Goal: Task Accomplishment & Management: Manage account settings

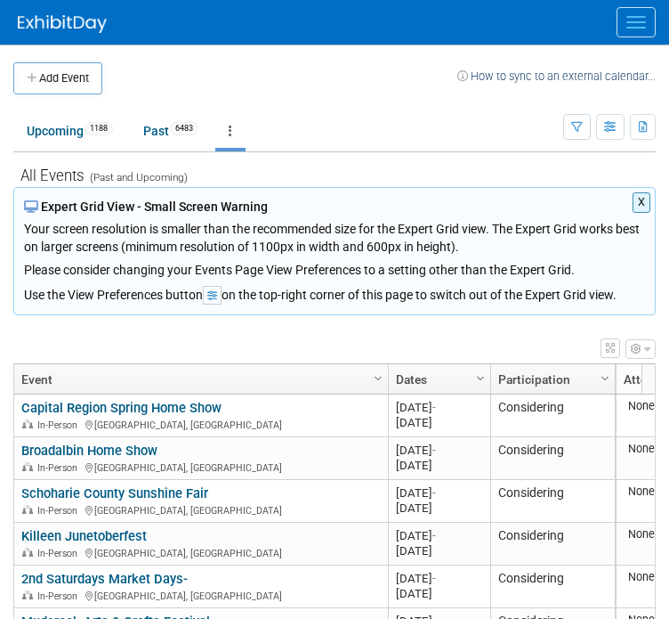
scroll to position [1842, 0]
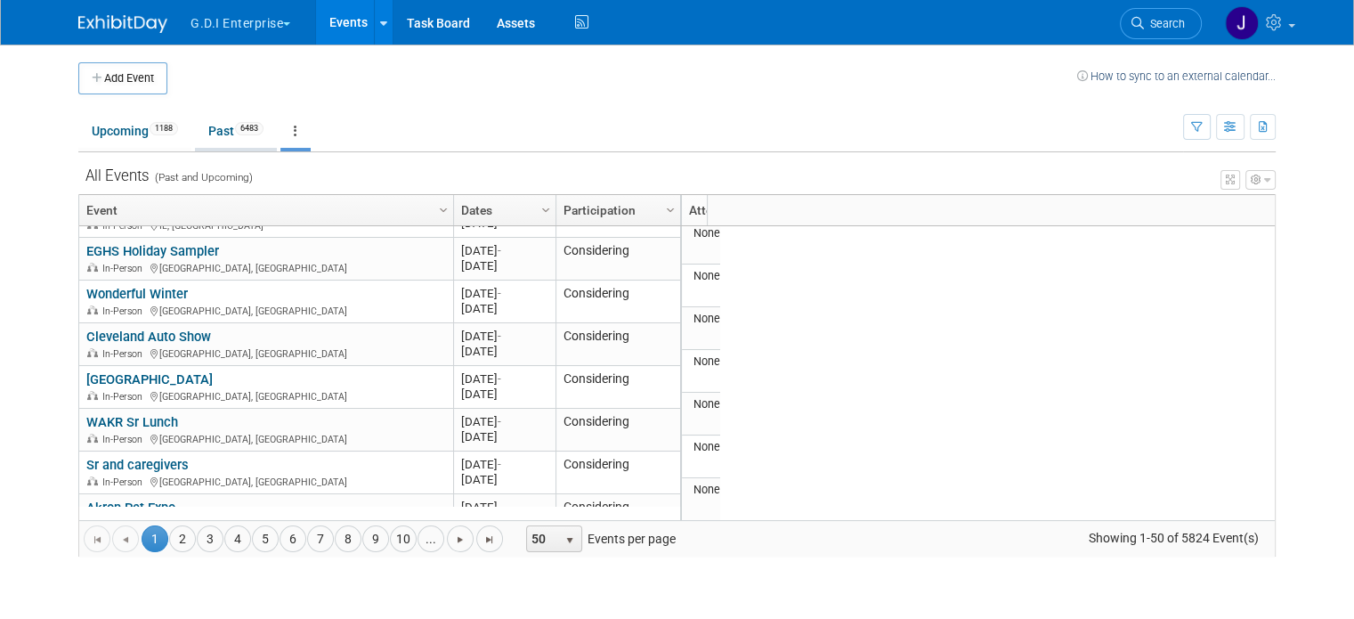
click at [210, 126] on link "Past 6483" at bounding box center [236, 131] width 82 height 34
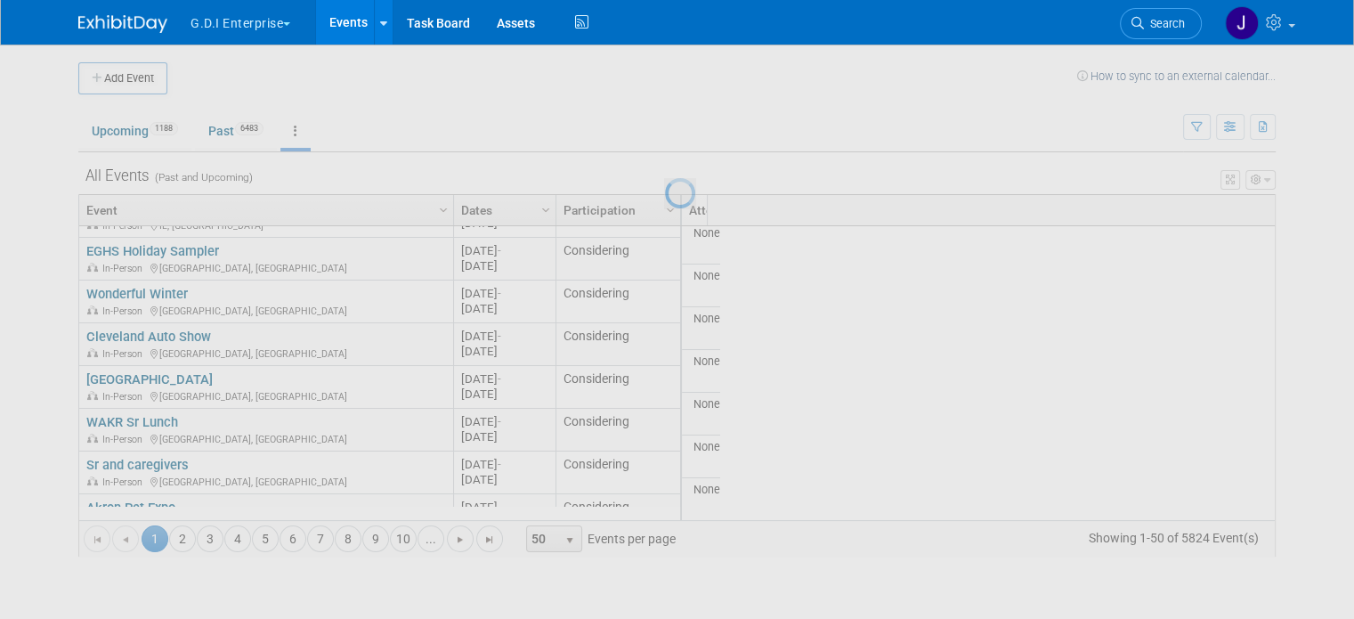
click at [249, 28] on button "G.D.I Enterprise" at bounding box center [251, 19] width 124 height 39
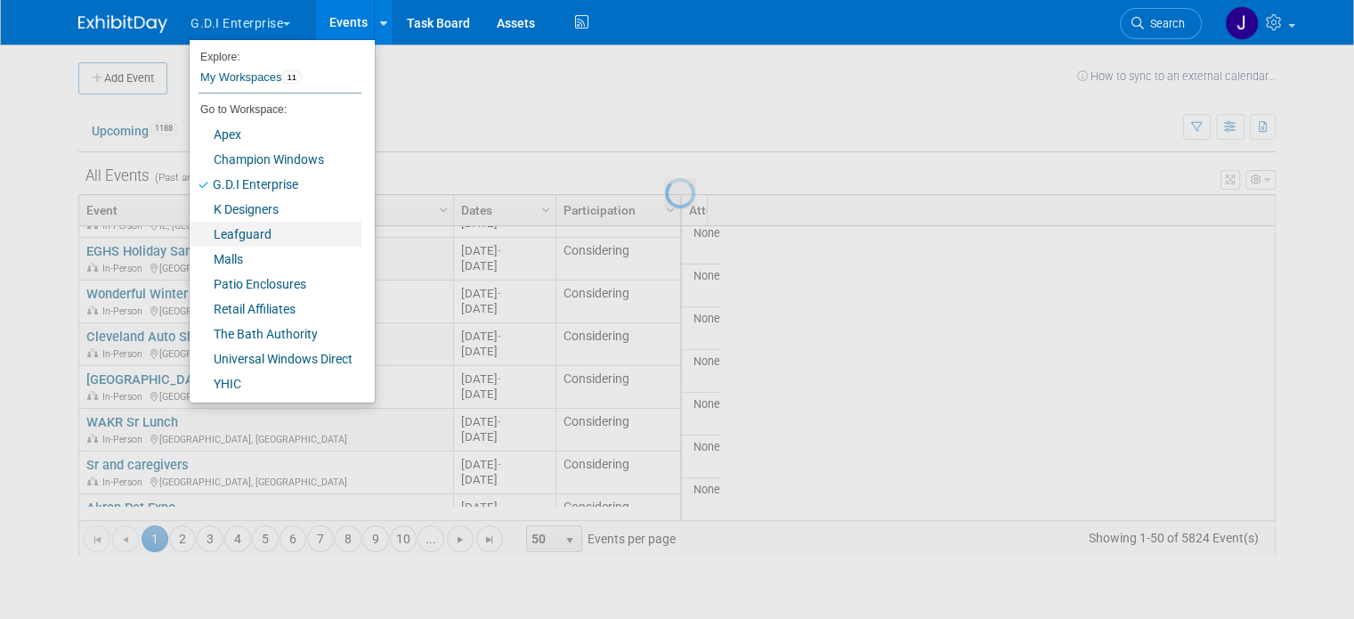
click at [243, 234] on link "Leafguard" at bounding box center [276, 234] width 172 height 25
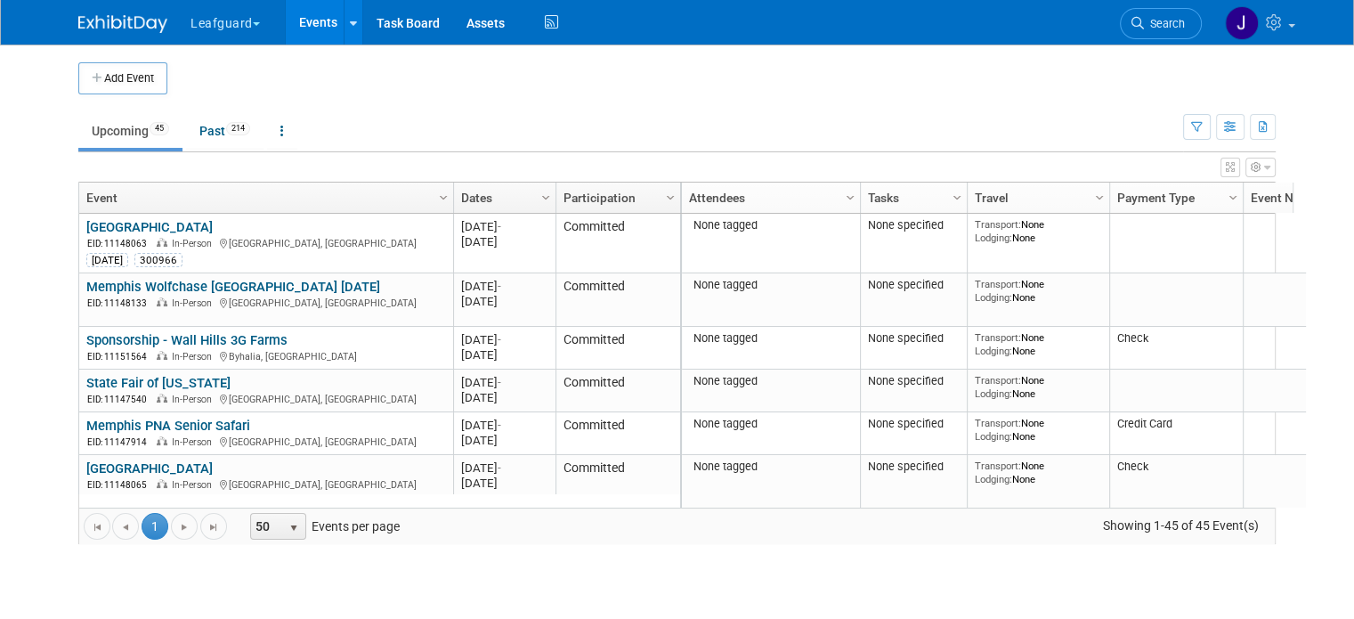
click at [1270, 162] on icon "button" at bounding box center [1267, 167] width 6 height 11
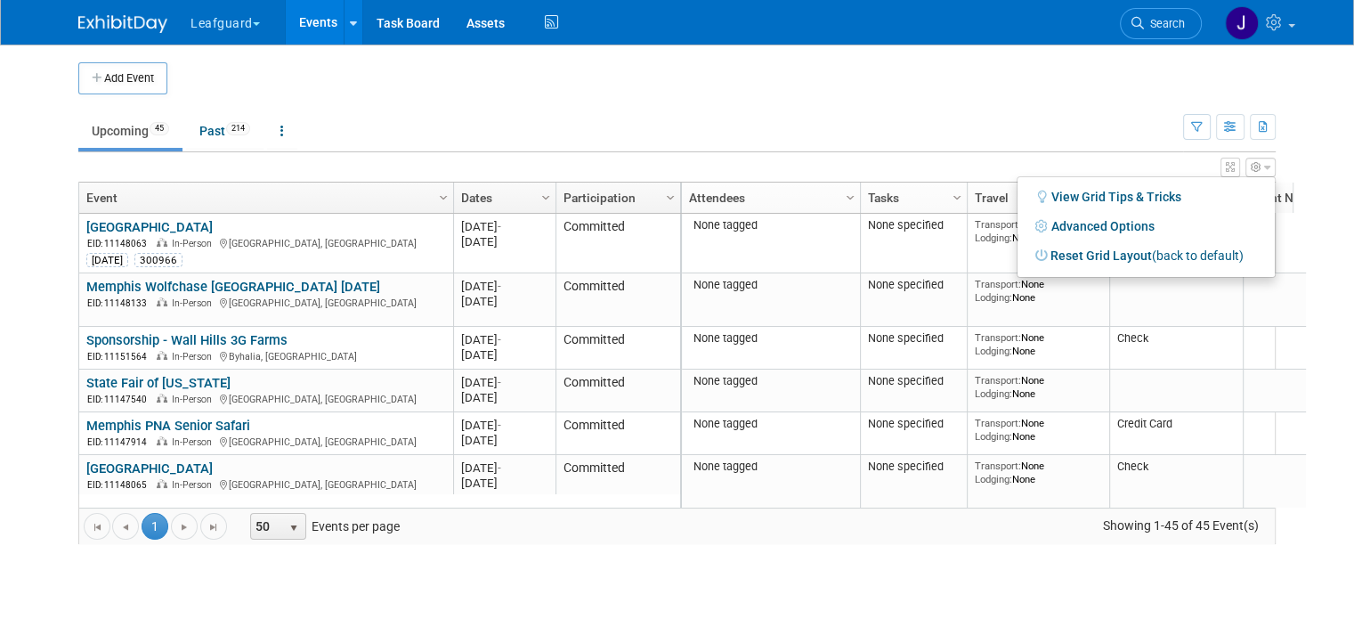
click at [1262, 163] on icon "button" at bounding box center [1256, 167] width 11 height 11
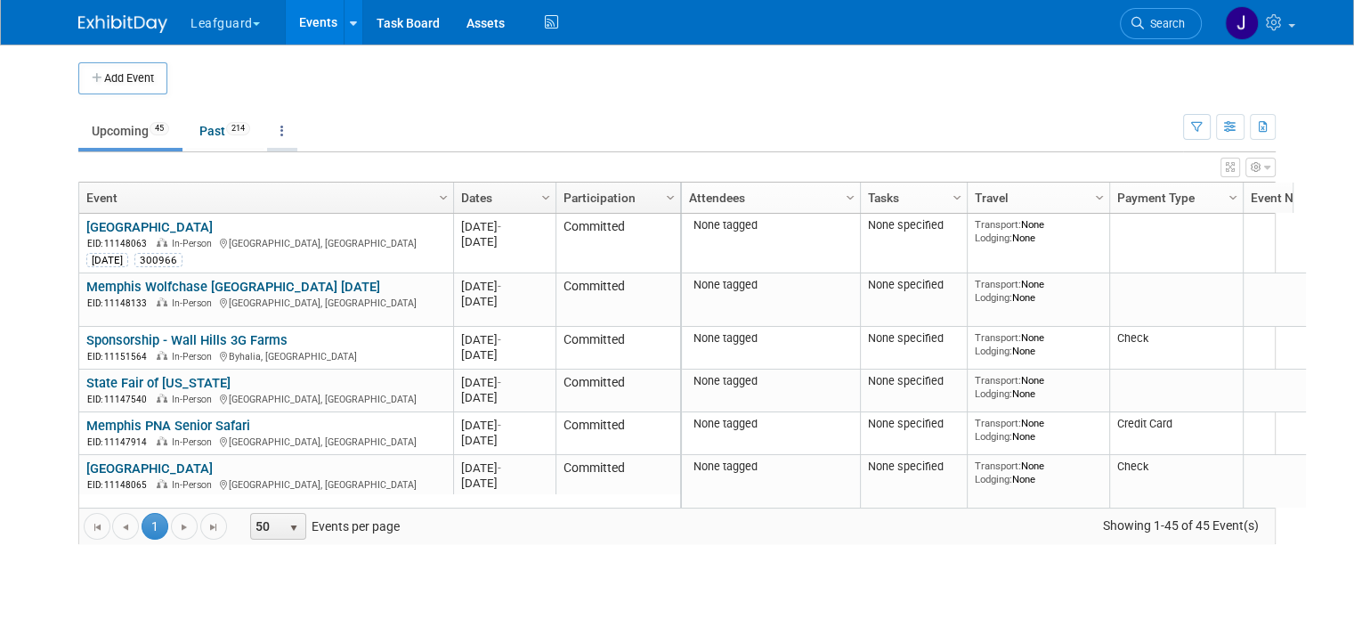
click at [280, 130] on icon at bounding box center [282, 131] width 4 height 12
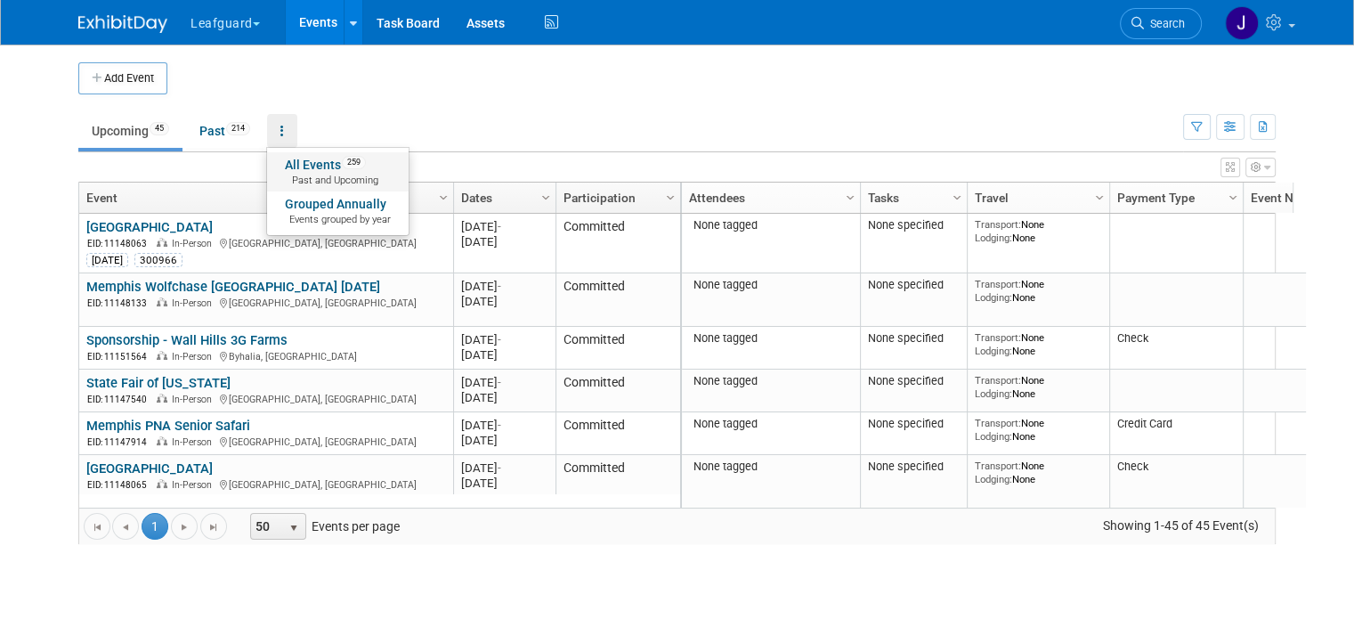
click at [321, 170] on link "All Events 259 Past and Upcoming" at bounding box center [338, 171] width 142 height 39
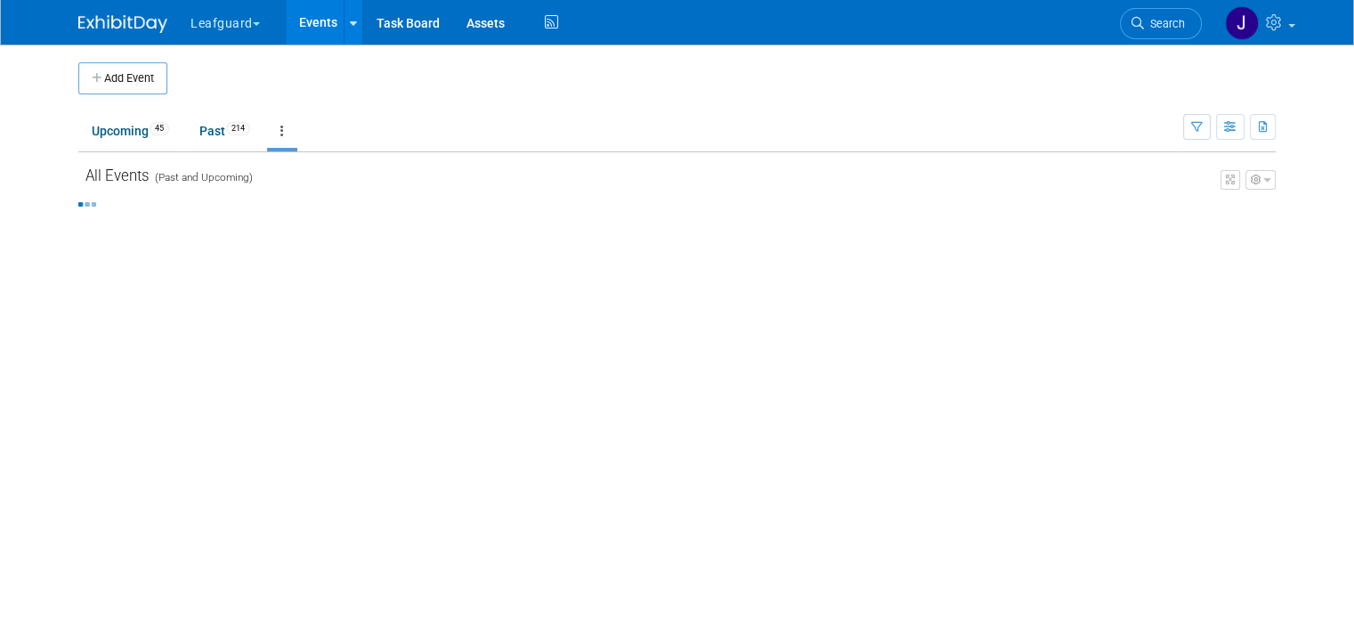
click at [1269, 130] on icon "button" at bounding box center [1264, 128] width 10 height 12
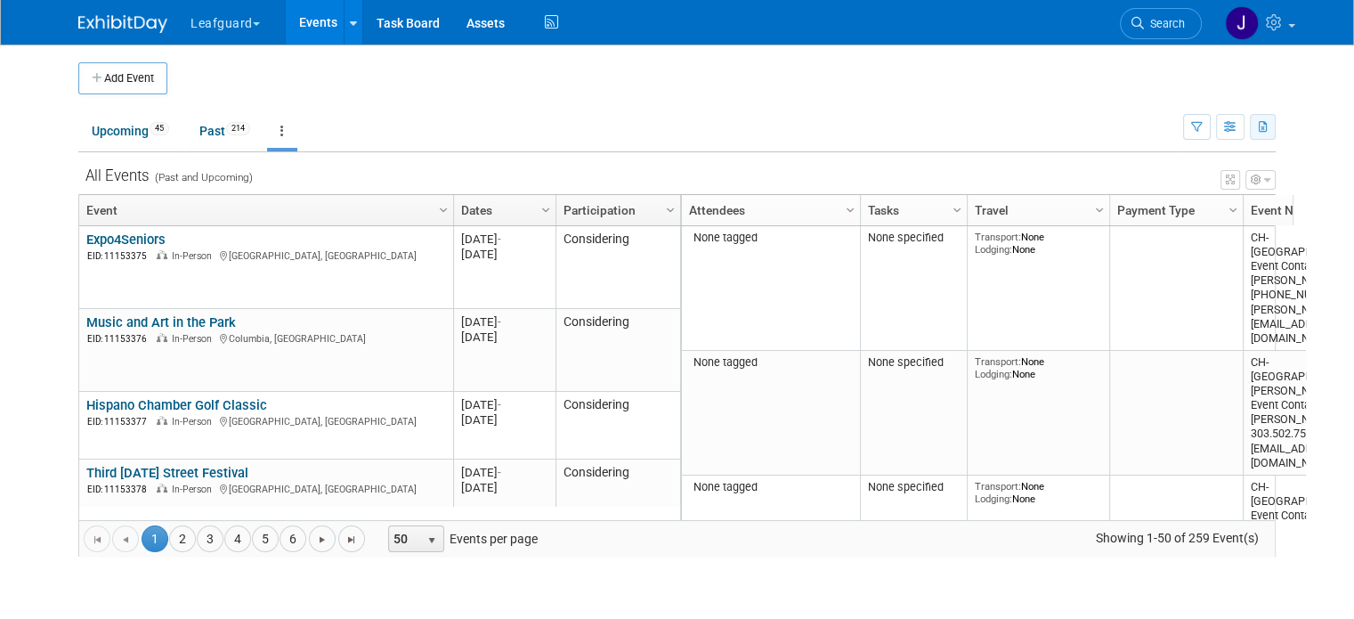
click at [1269, 127] on icon "button" at bounding box center [1264, 128] width 10 height 12
click at [1221, 178] on span "(259 Events)" at bounding box center [1205, 184] width 61 height 12
click at [993, 50] on div "Add Event" at bounding box center [676, 70] width 1197 height 50
click at [1302, 18] on link at bounding box center [1258, 22] width 87 height 45
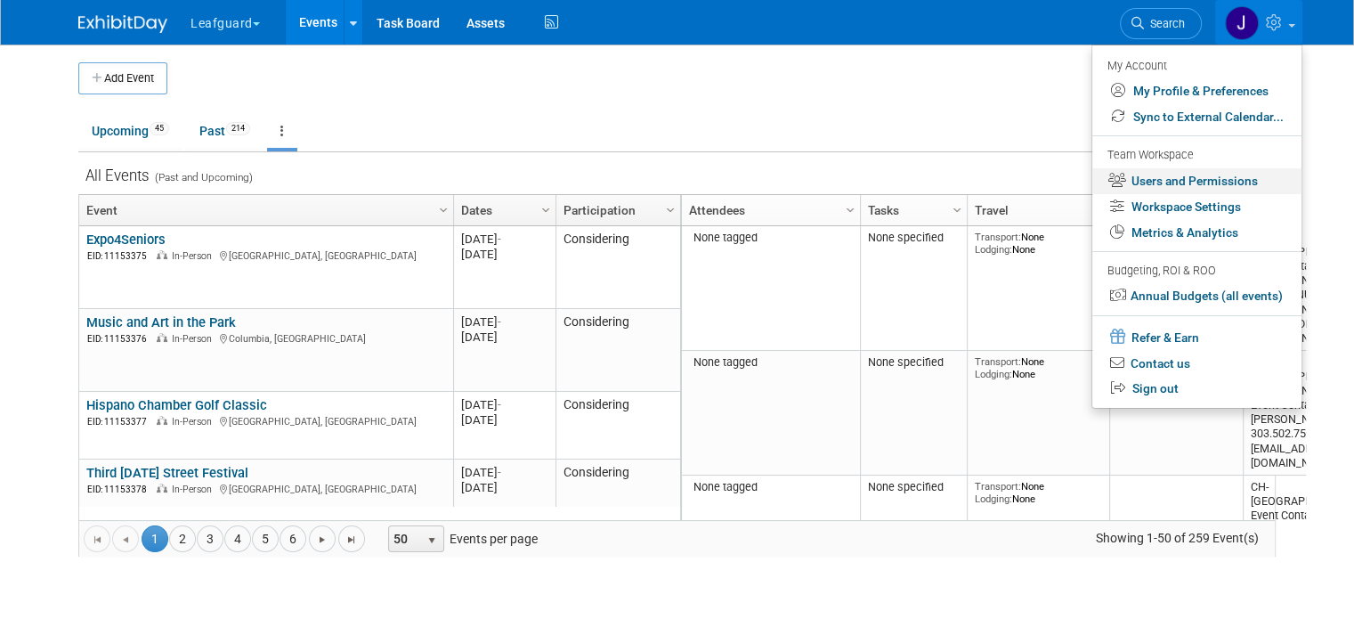
click at [1218, 177] on link "Users and Permissions" at bounding box center [1196, 181] width 209 height 26
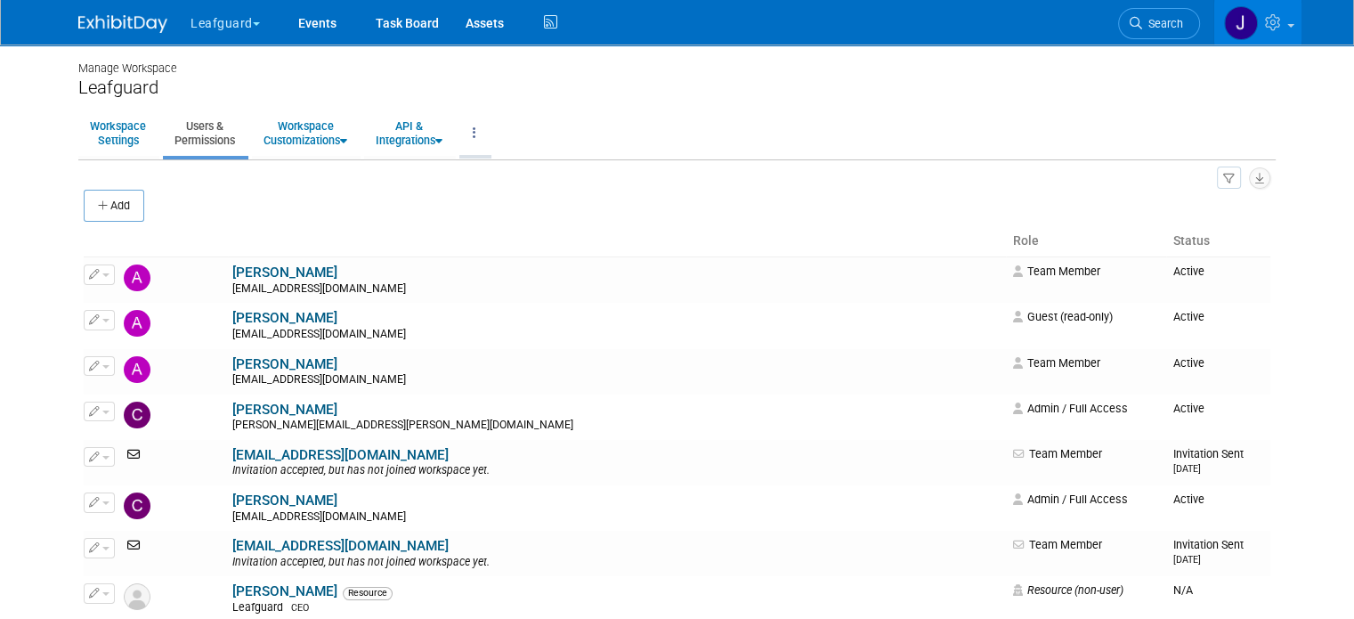
click at [459, 126] on link at bounding box center [474, 133] width 30 height 44
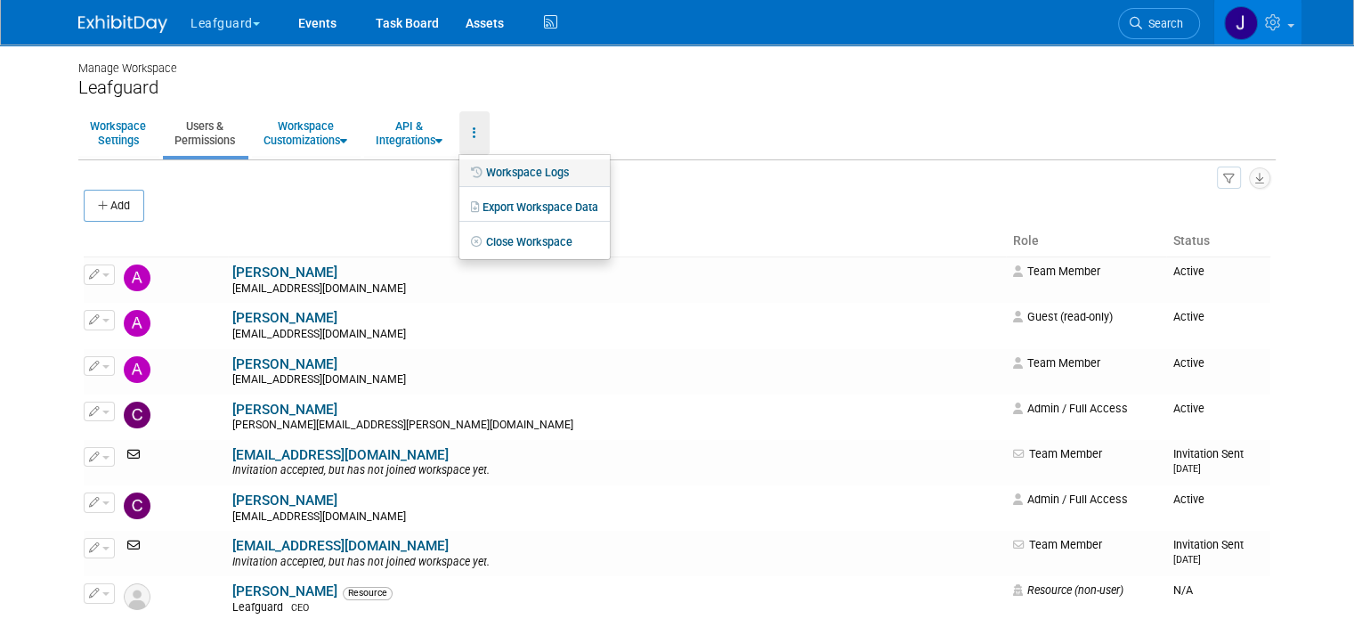
click at [538, 174] on link "Workspace Logs" at bounding box center [534, 172] width 150 height 27
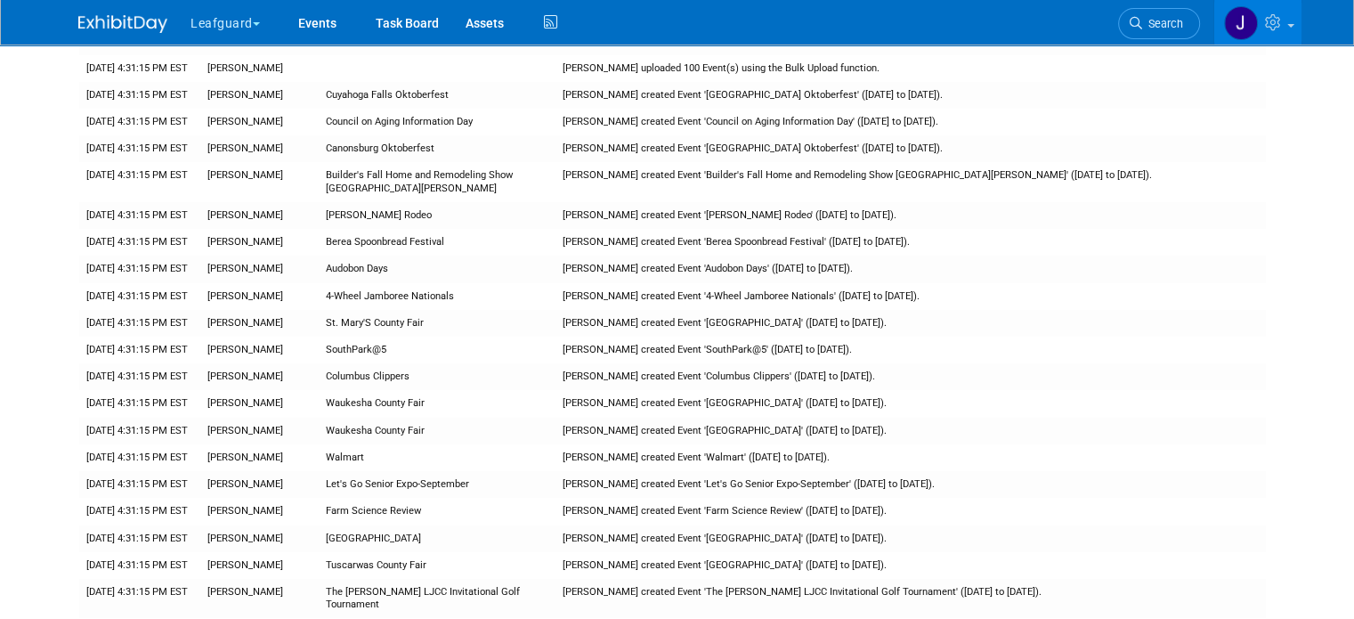
scroll to position [13503, 0]
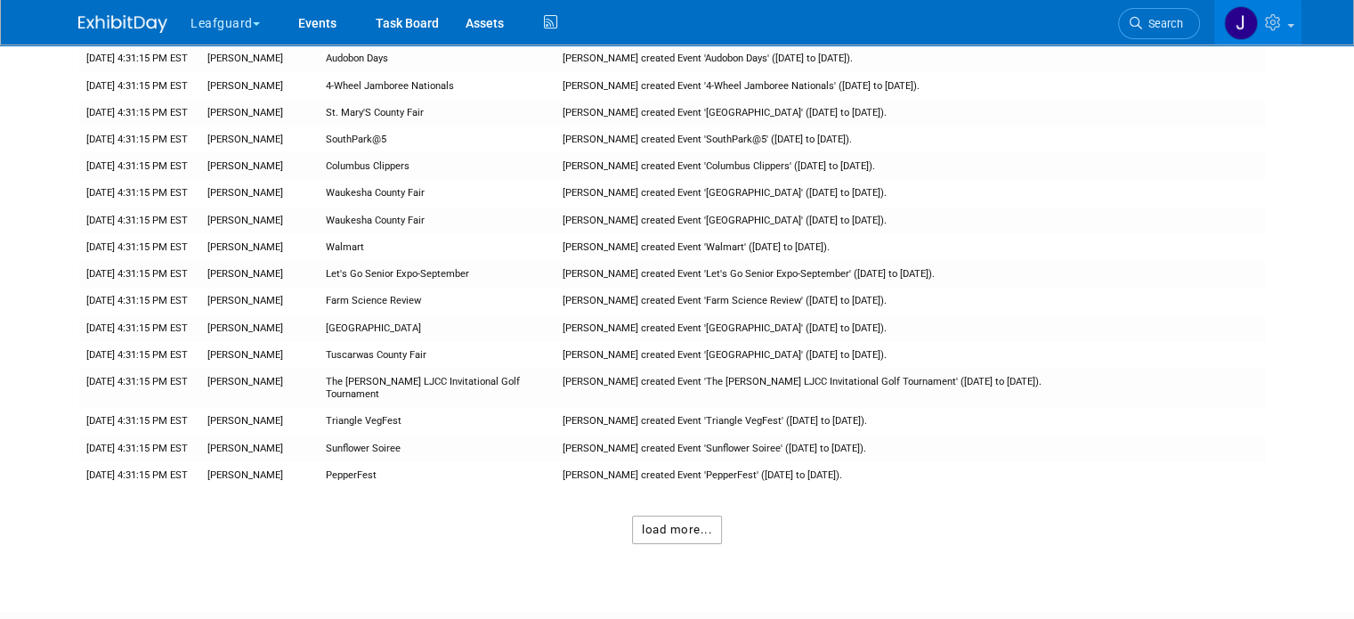
click at [702, 515] on button "load more..." at bounding box center [677, 529] width 90 height 28
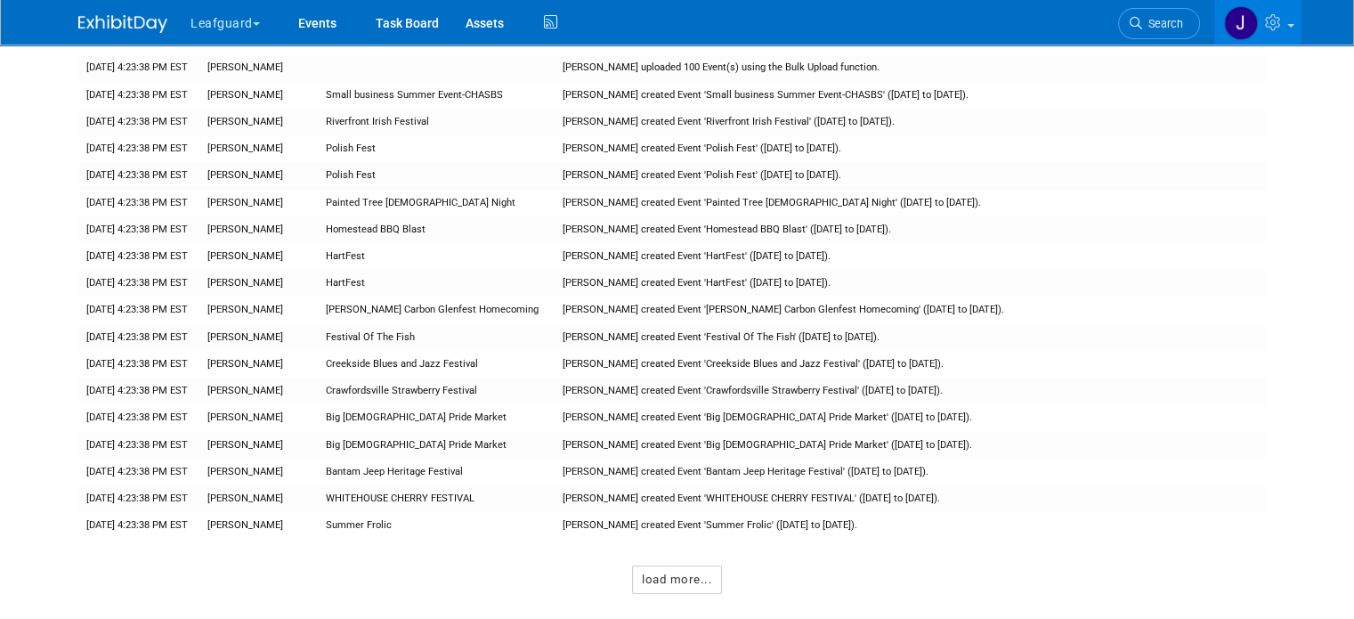
scroll to position [27027, 0]
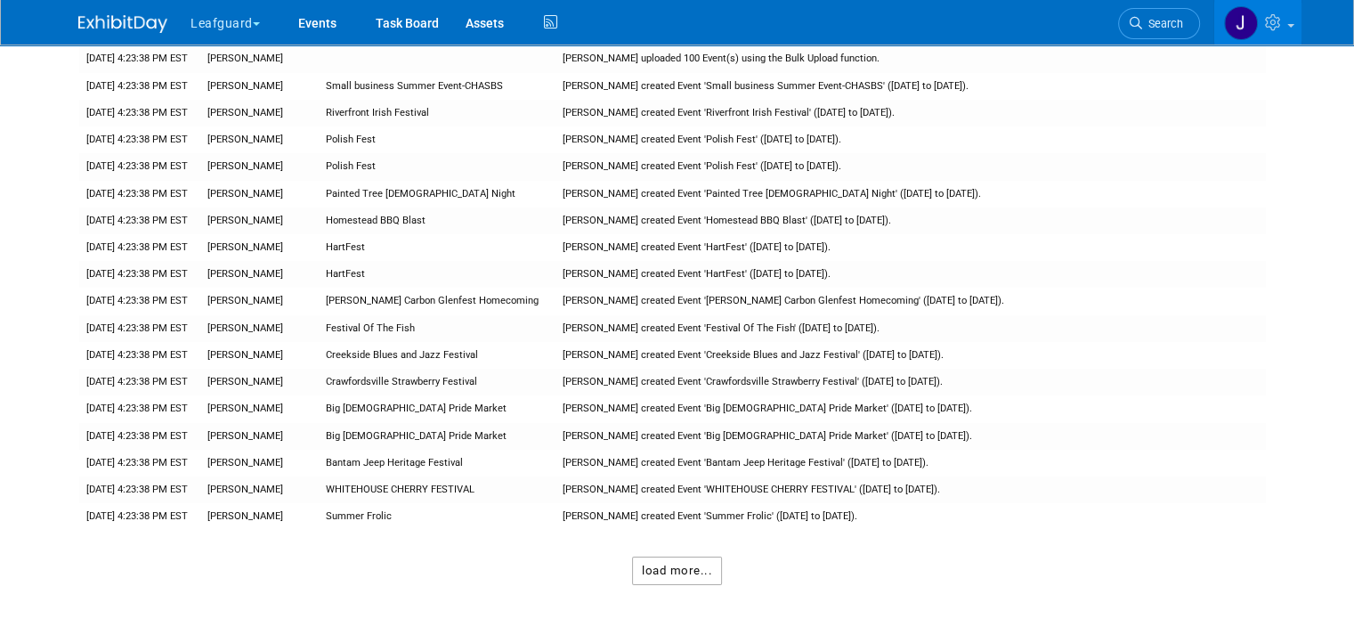
click at [696, 556] on button "load more..." at bounding box center [677, 570] width 90 height 28
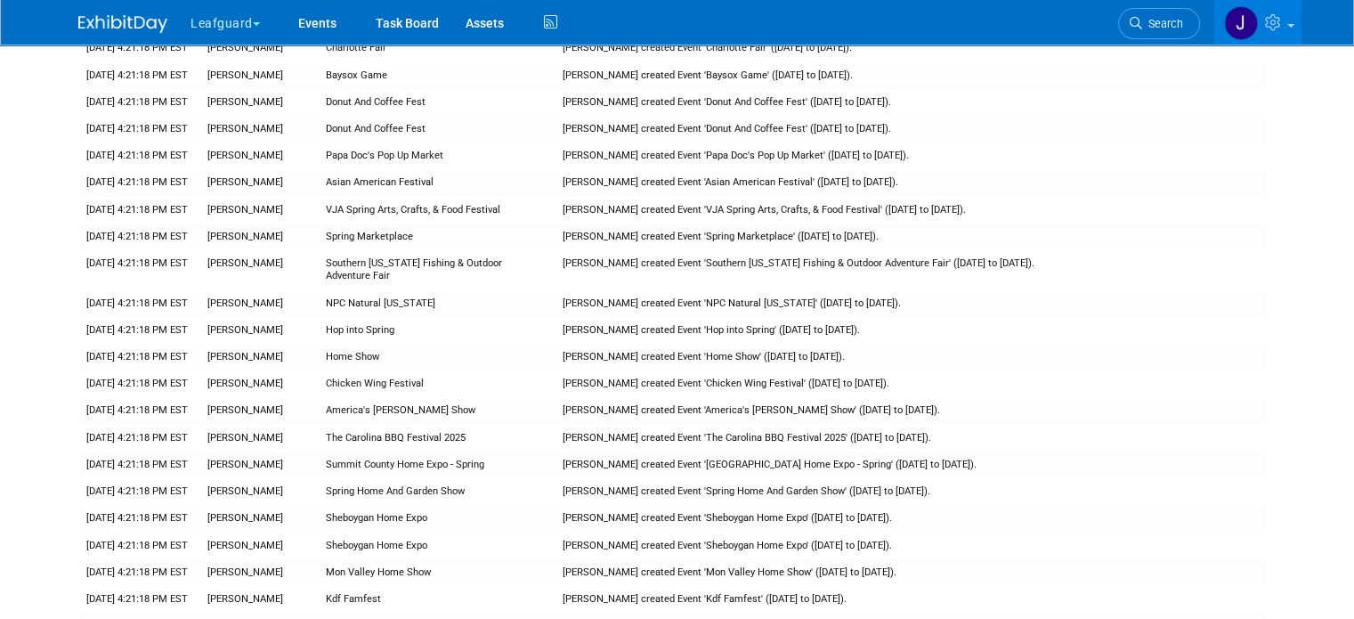
scroll to position [40603, 0]
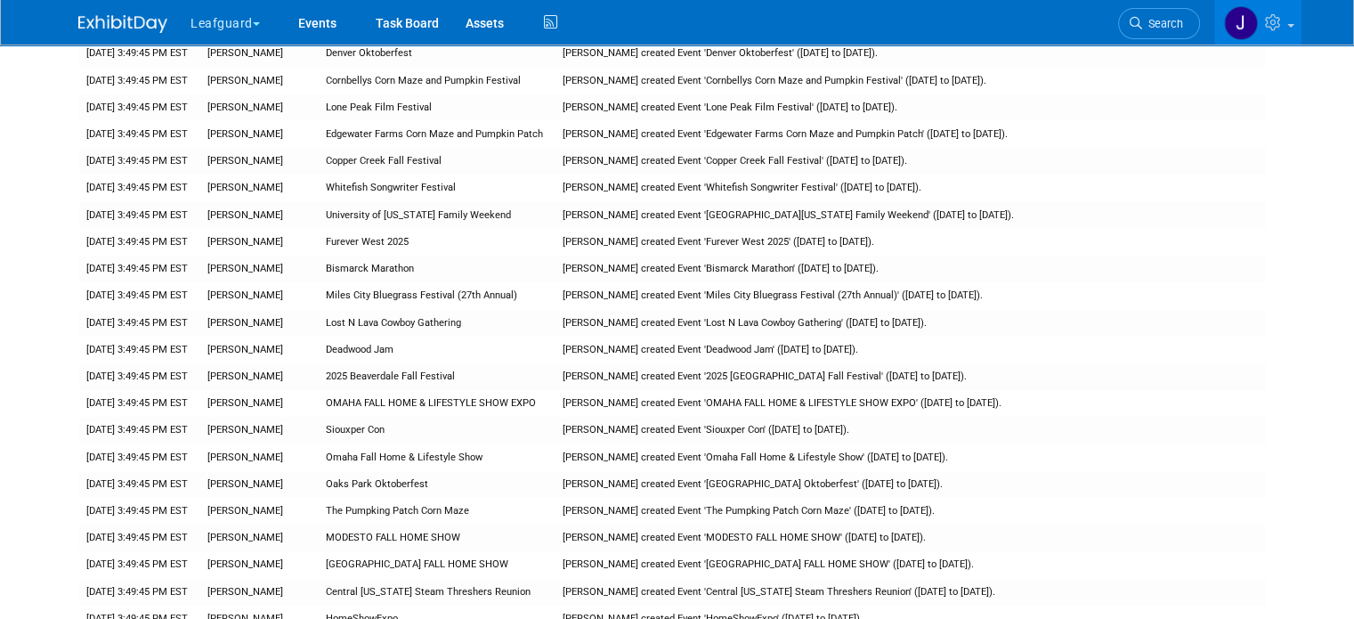
scroll to position [54140, 0]
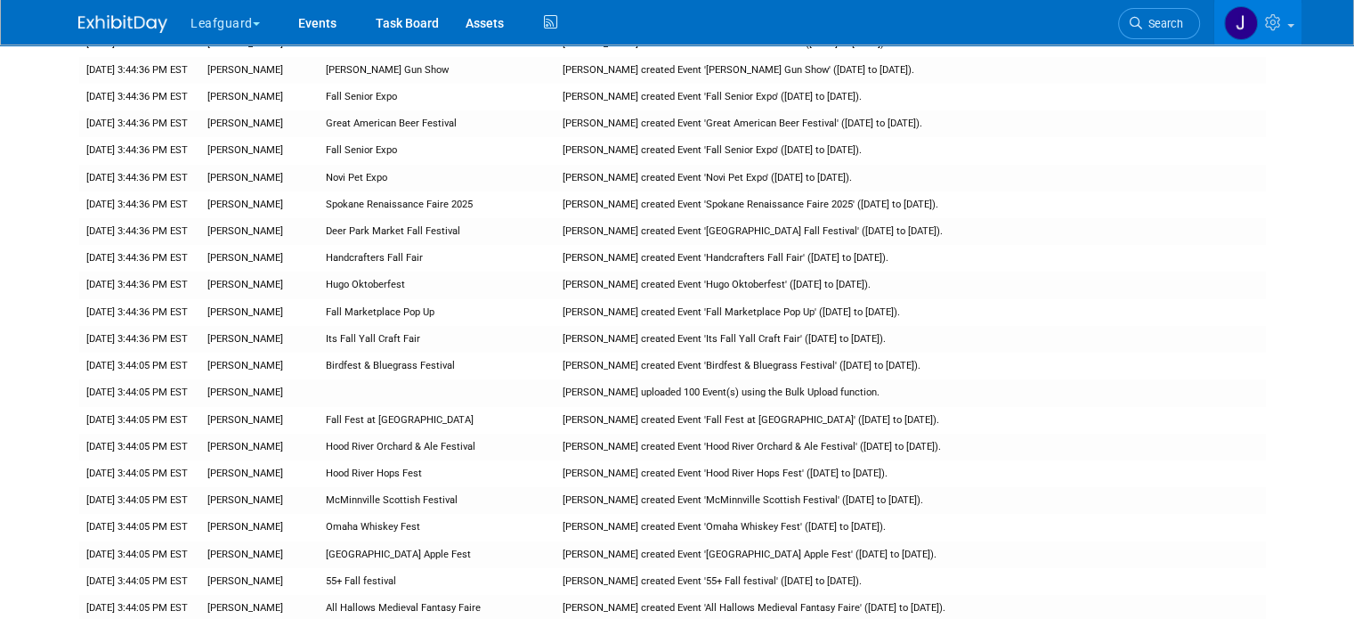
scroll to position [67804, 0]
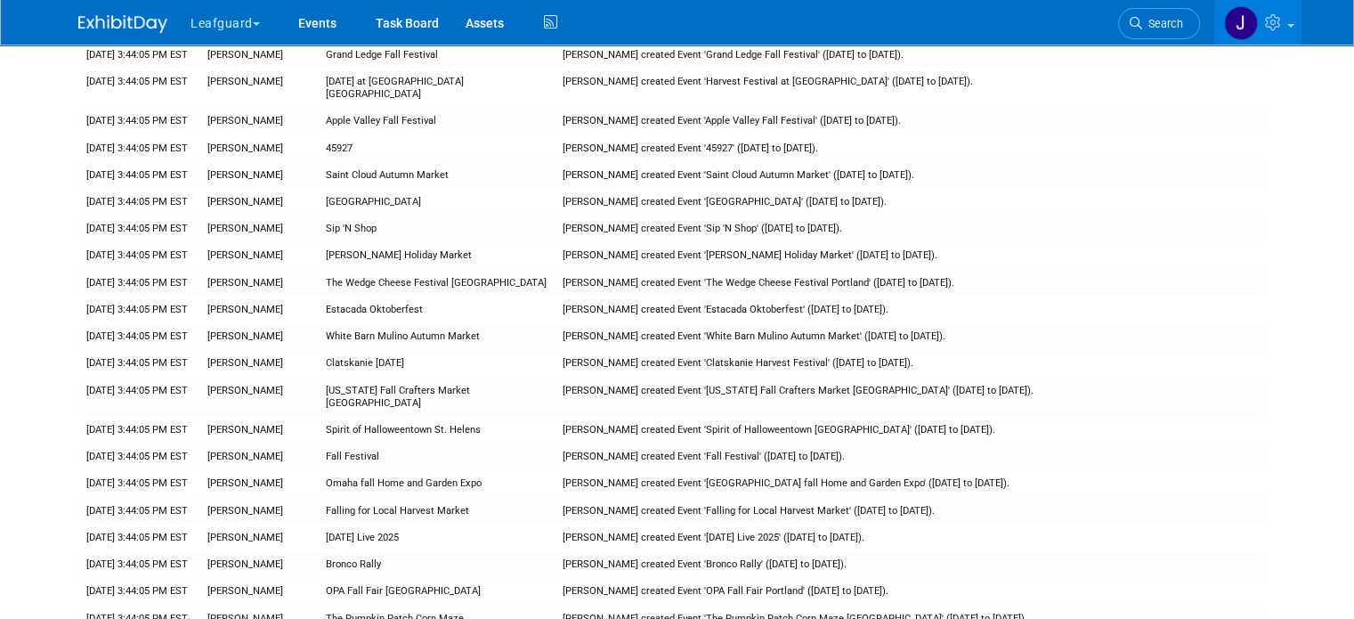
drag, startPoint x: 652, startPoint y: 409, endPoint x: 666, endPoint y: 410, distance: 14.3
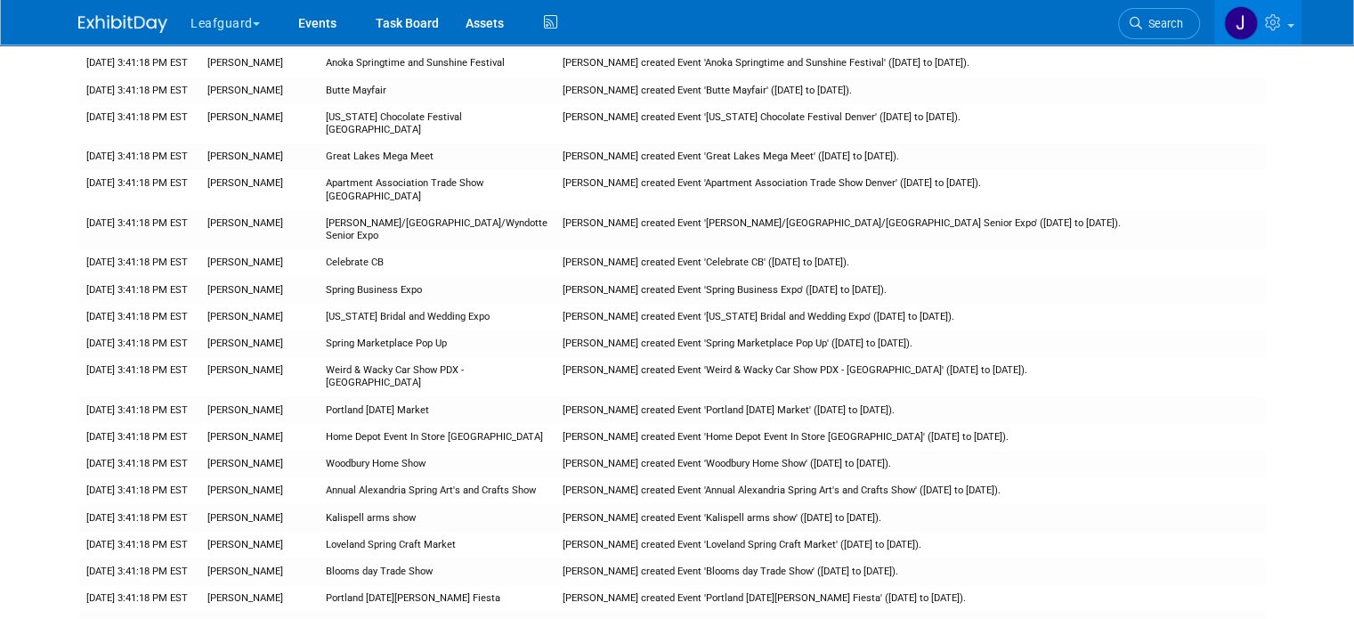
scroll to position [81316, 0]
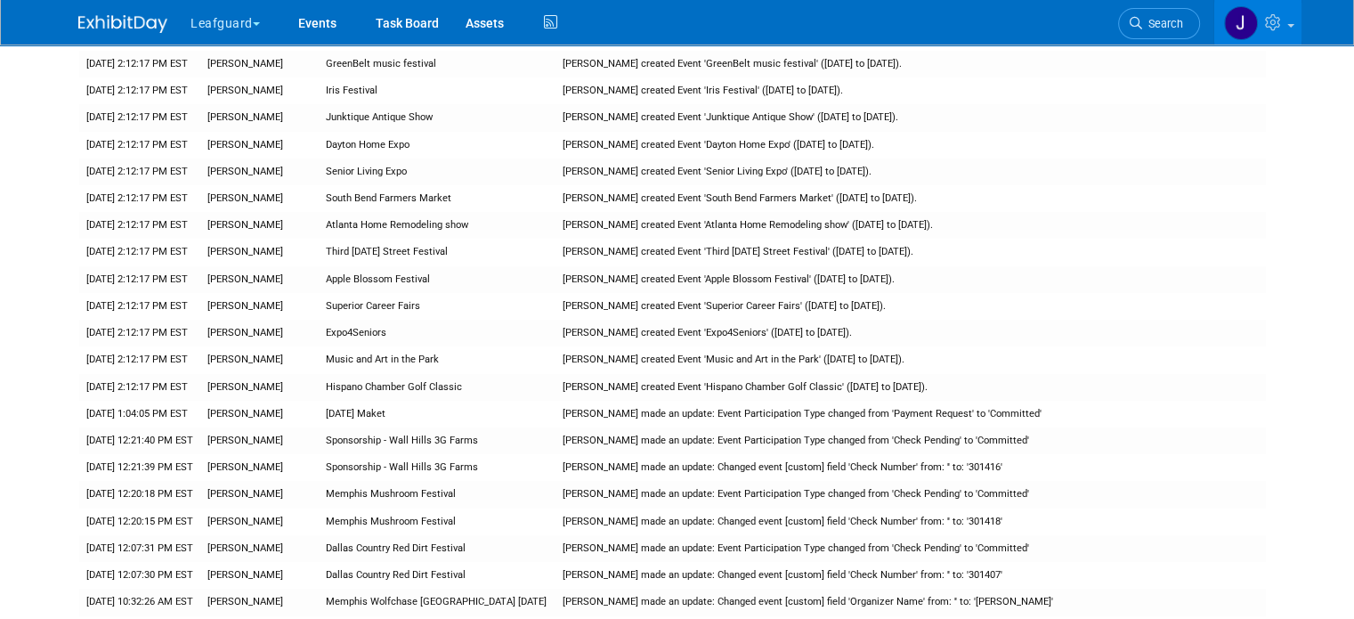
scroll to position [94967, 0]
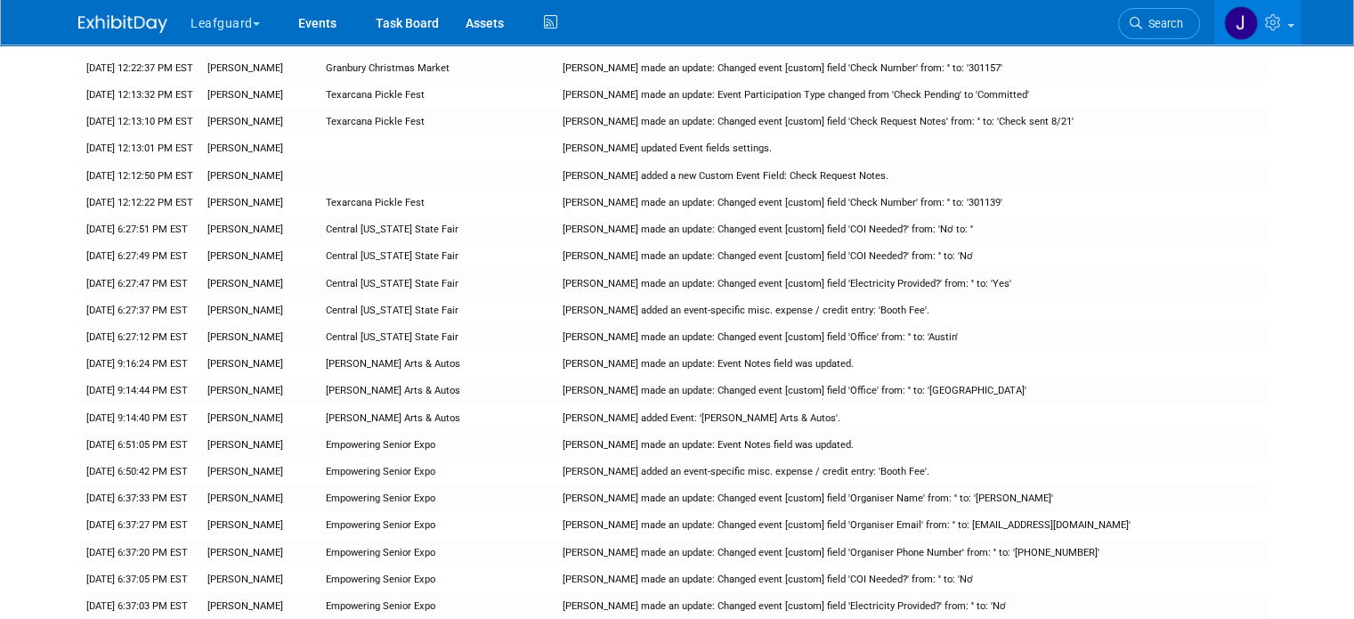
scroll to position [109036, 0]
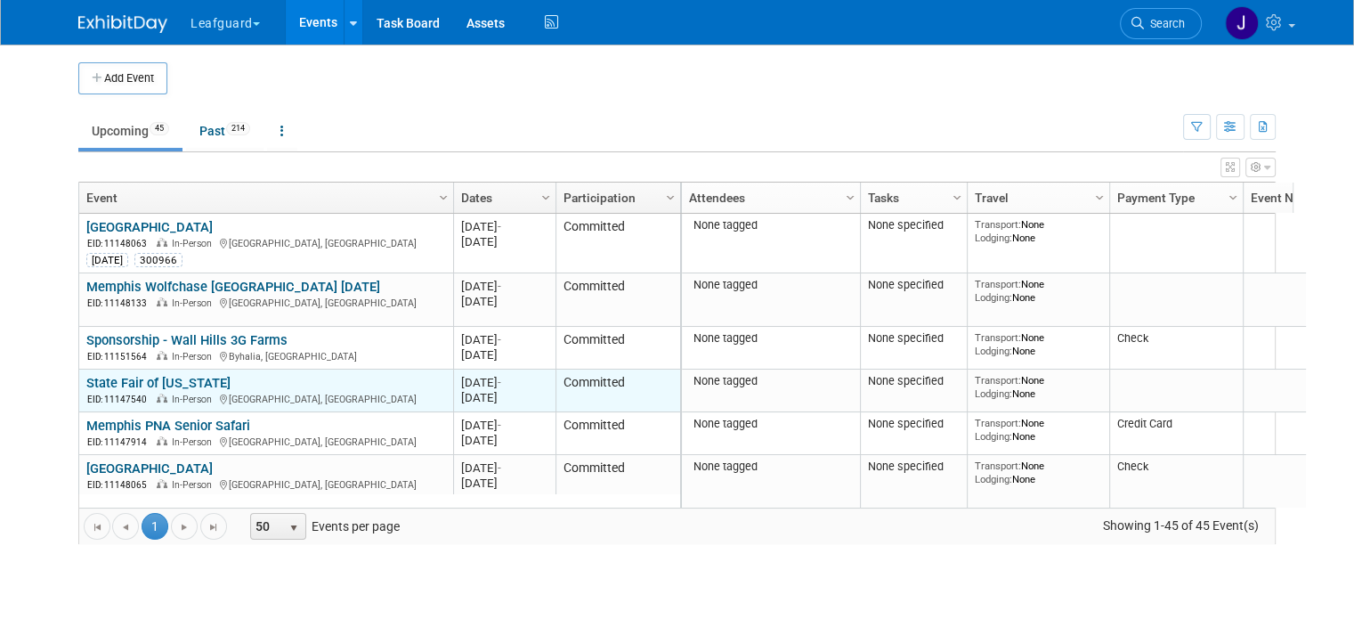
click at [153, 377] on link "State Fair of [US_STATE]" at bounding box center [158, 383] width 144 height 16
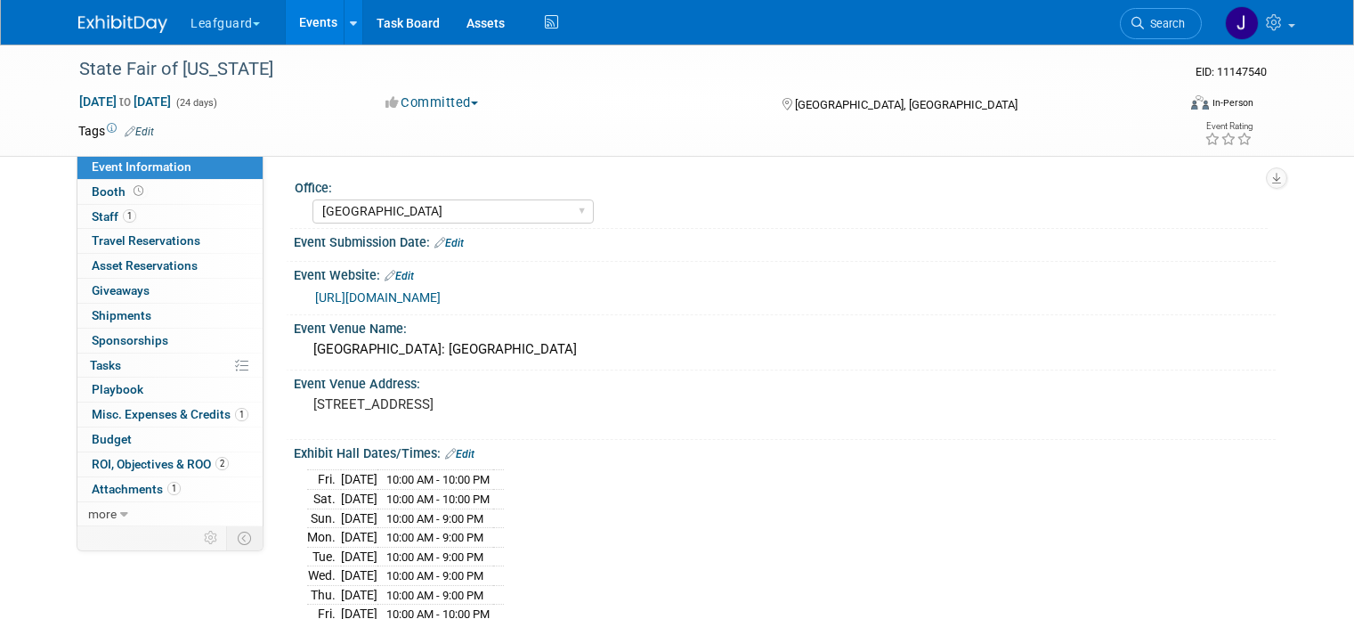
select select "[GEOGRAPHIC_DATA]"
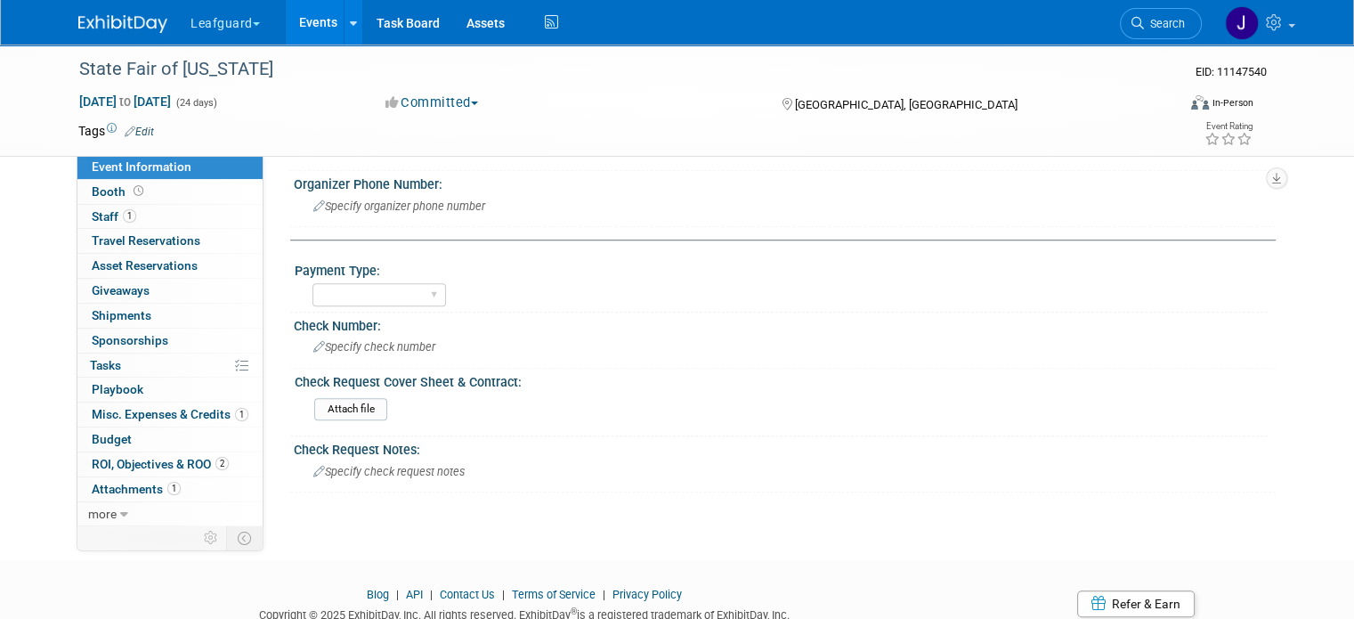
scroll to position [1254, 0]
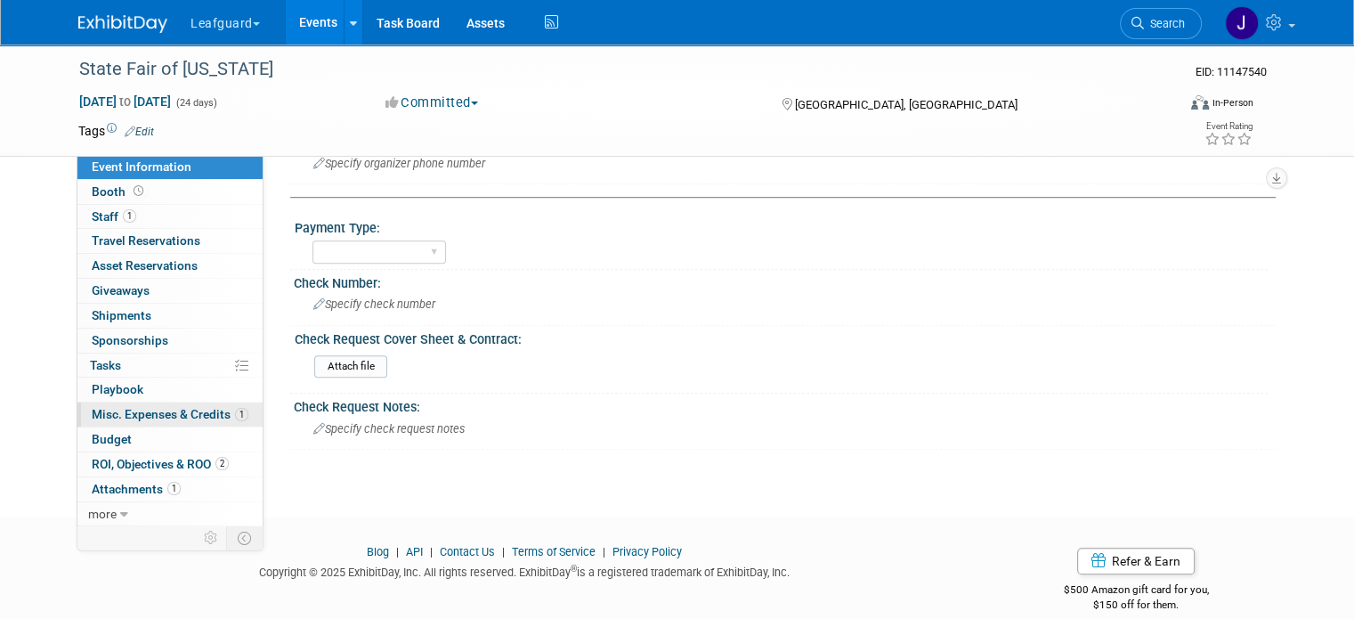
click at [189, 409] on span "Misc. Expenses & Credits 1" at bounding box center [170, 414] width 157 height 14
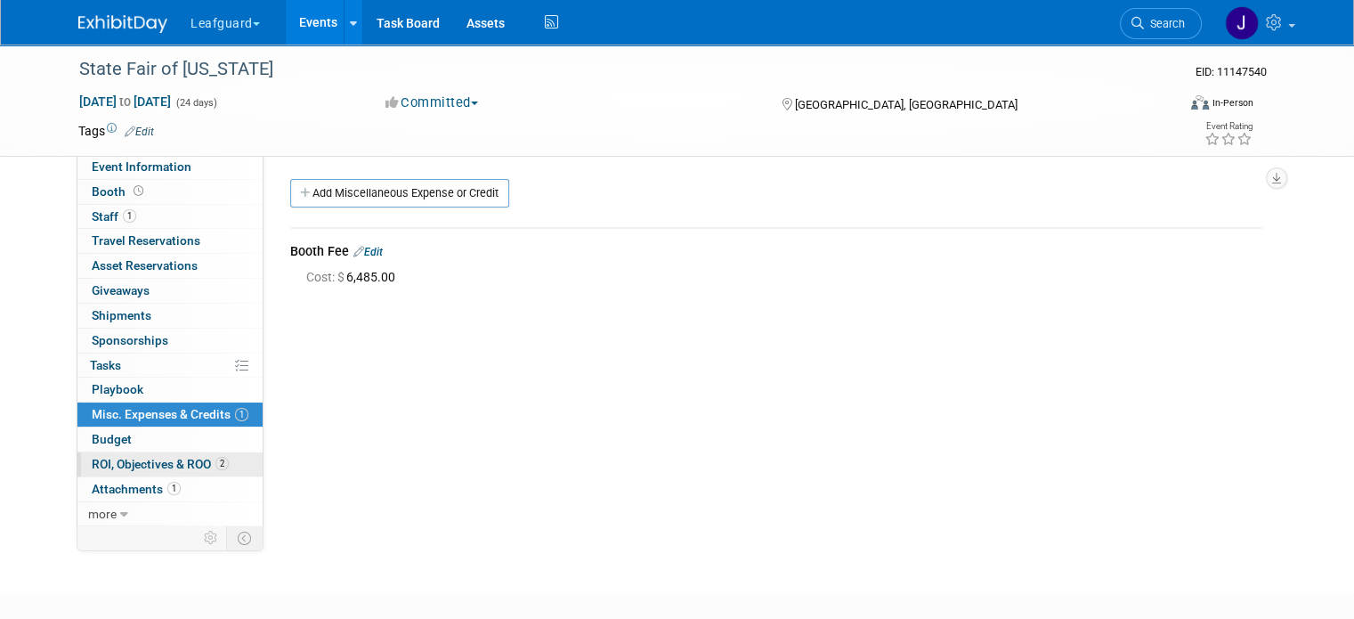
click at [158, 460] on span "ROI, Objectives & ROO 2" at bounding box center [160, 464] width 137 height 14
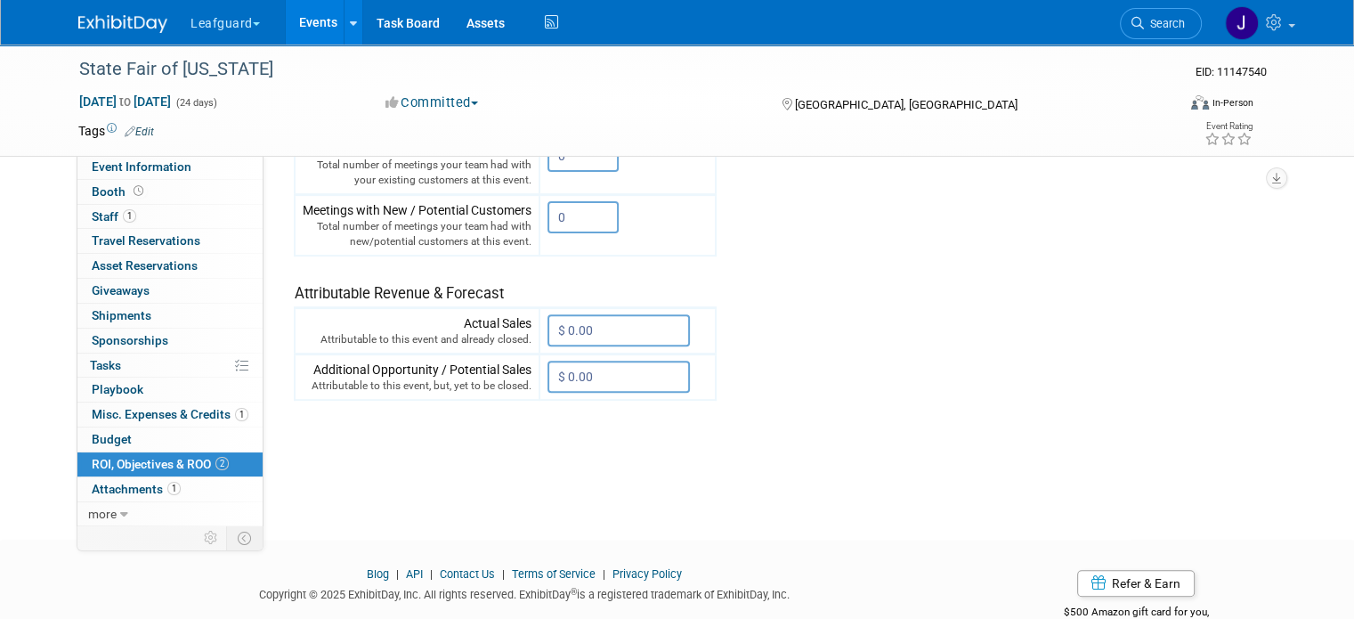
scroll to position [618, 0]
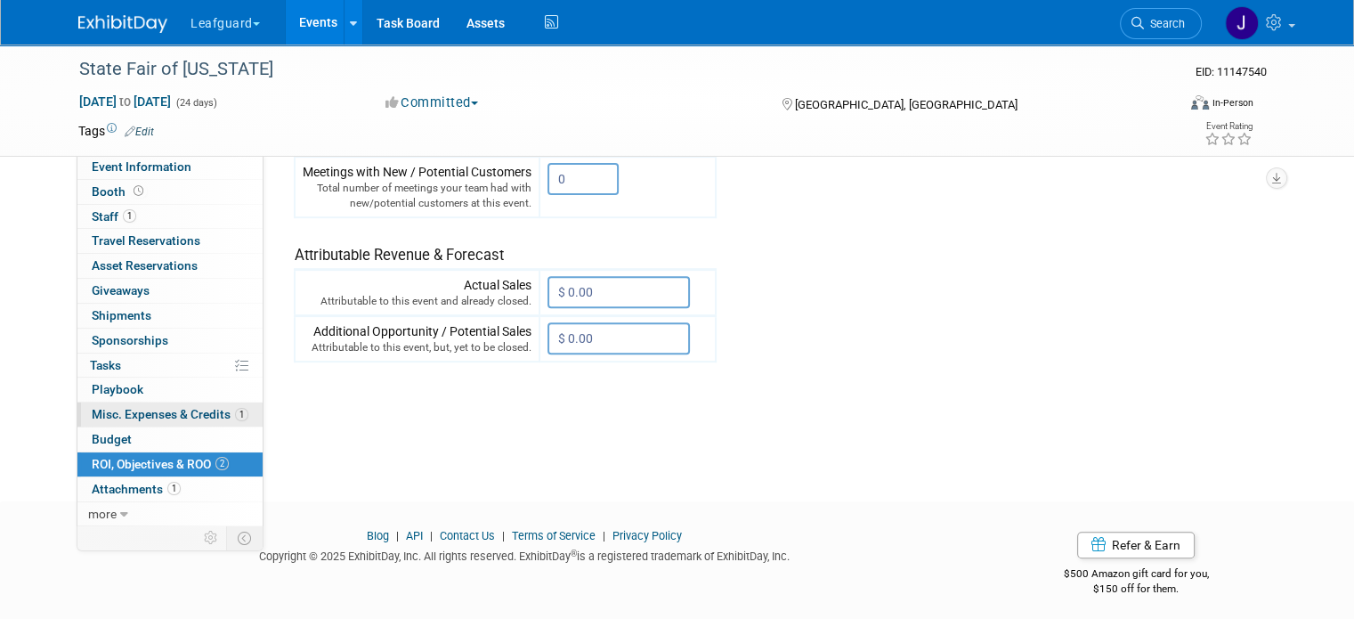
click at [143, 409] on span "Misc. Expenses & Credits 1" at bounding box center [170, 414] width 157 height 14
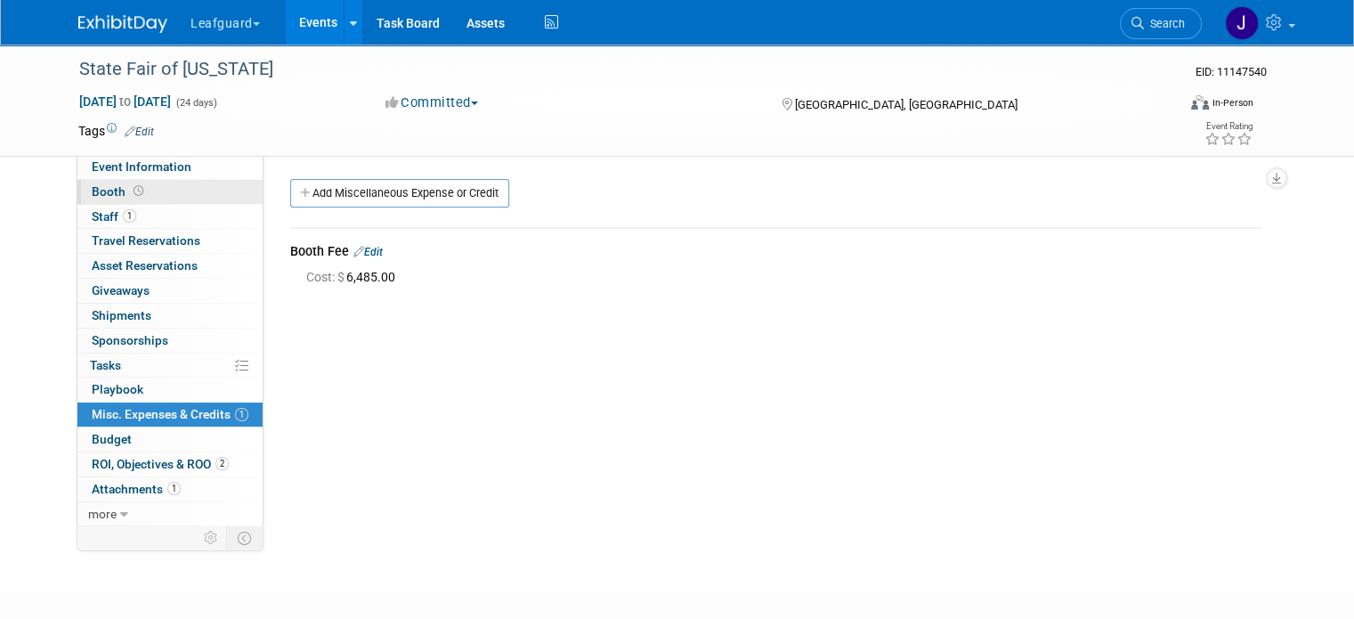
click at [144, 184] on link "Booth" at bounding box center [169, 192] width 185 height 24
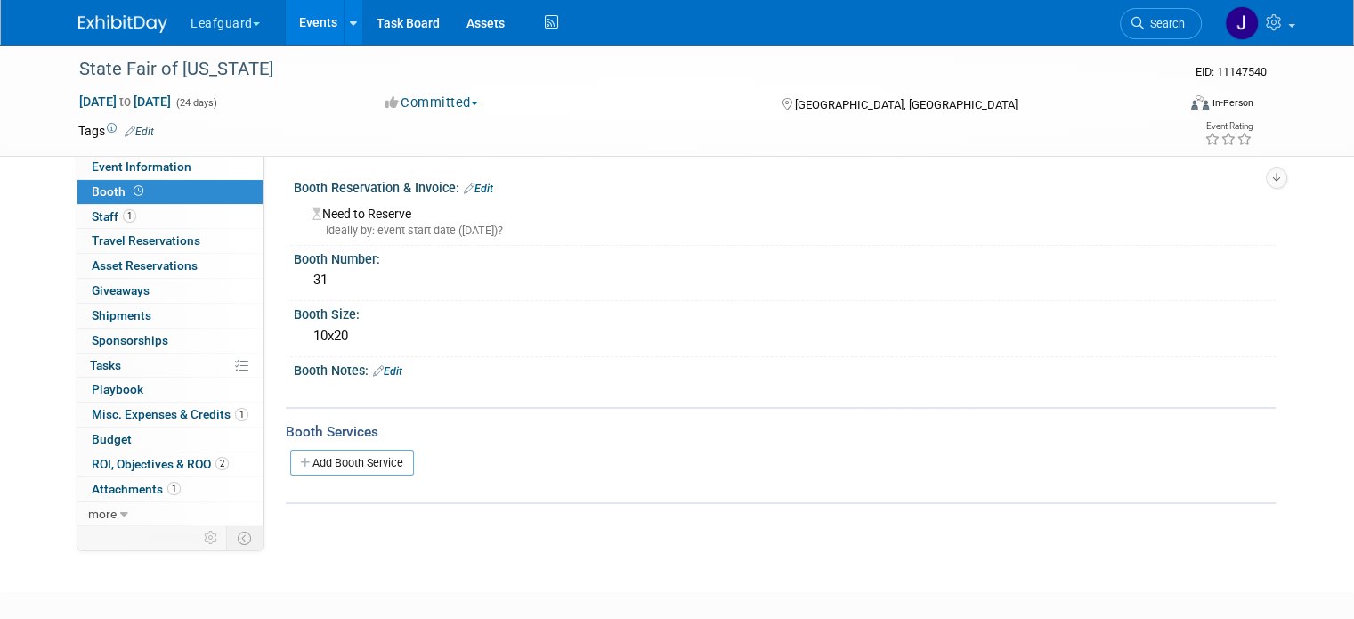
click at [139, 200] on link "Booth" at bounding box center [169, 192] width 185 height 24
click at [139, 178] on link "Event Information" at bounding box center [169, 167] width 185 height 24
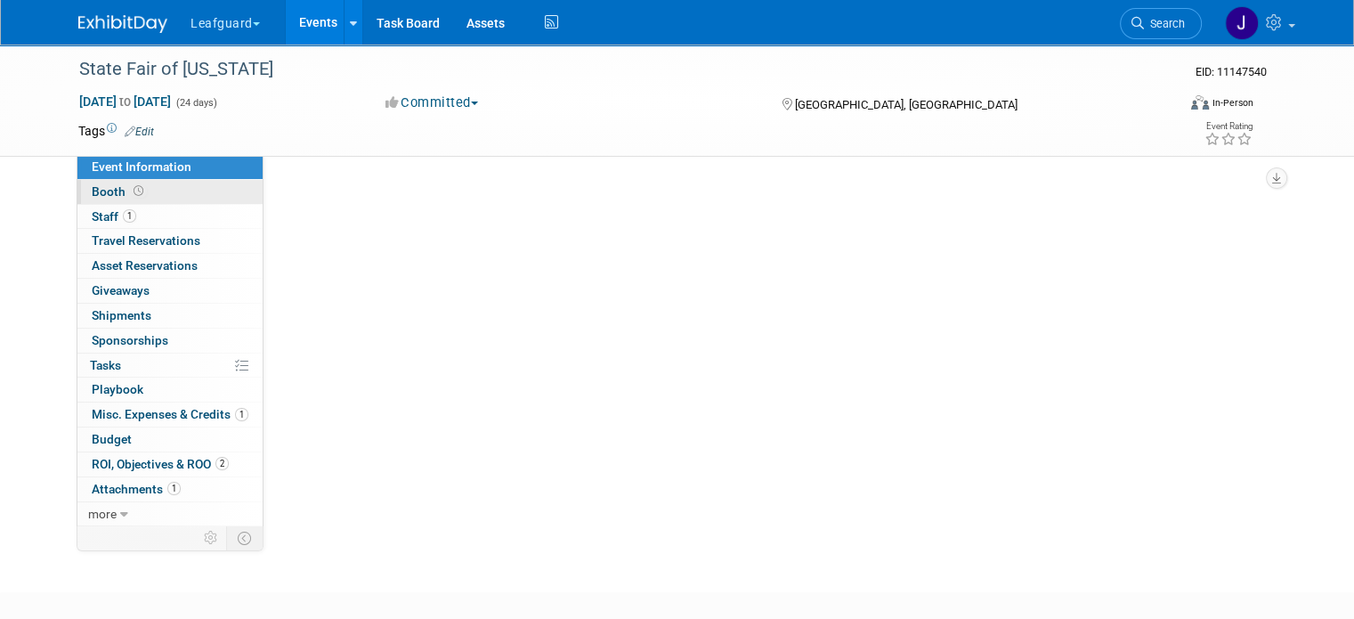
select select "Dallas"
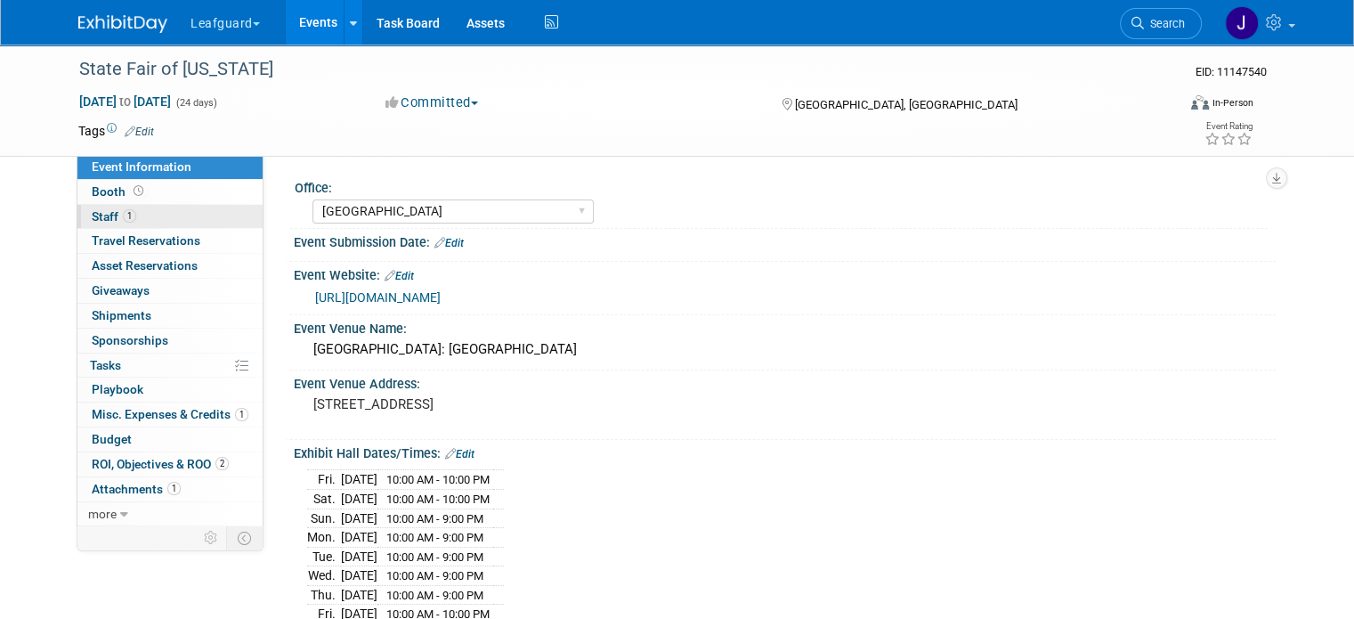
click at [132, 211] on link "1 Staff 1" at bounding box center [169, 217] width 185 height 24
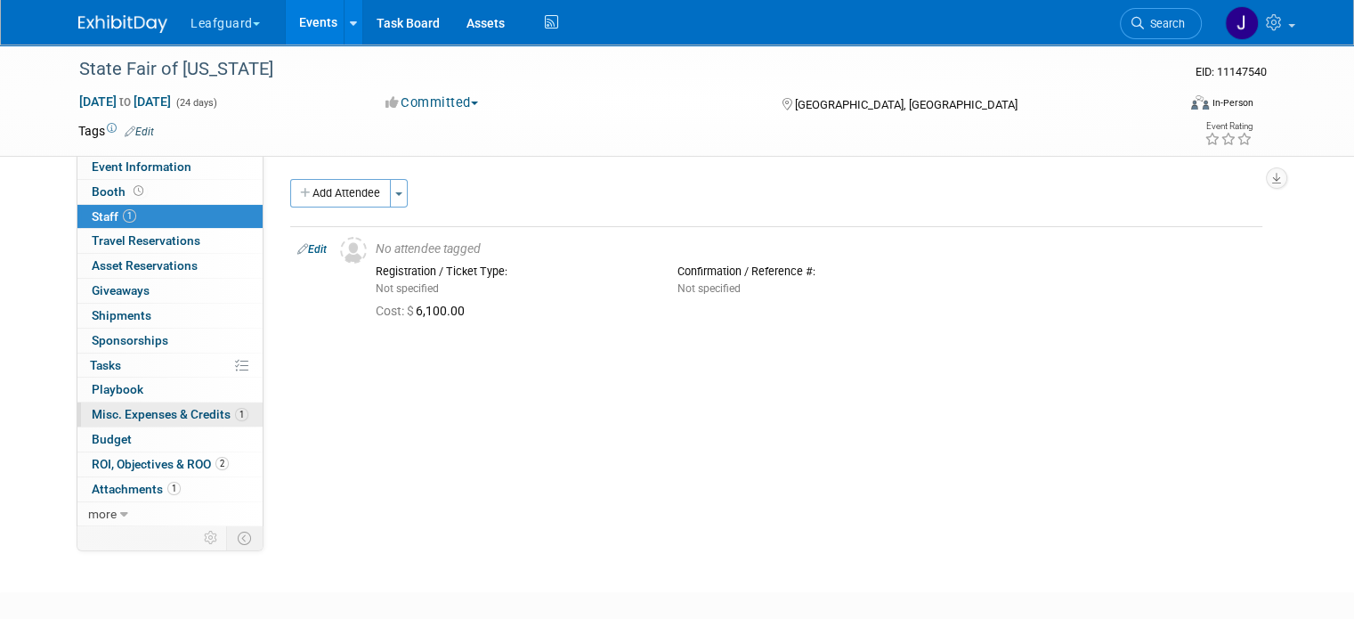
click at [139, 407] on span "Misc. Expenses & Credits 1" at bounding box center [170, 414] width 157 height 14
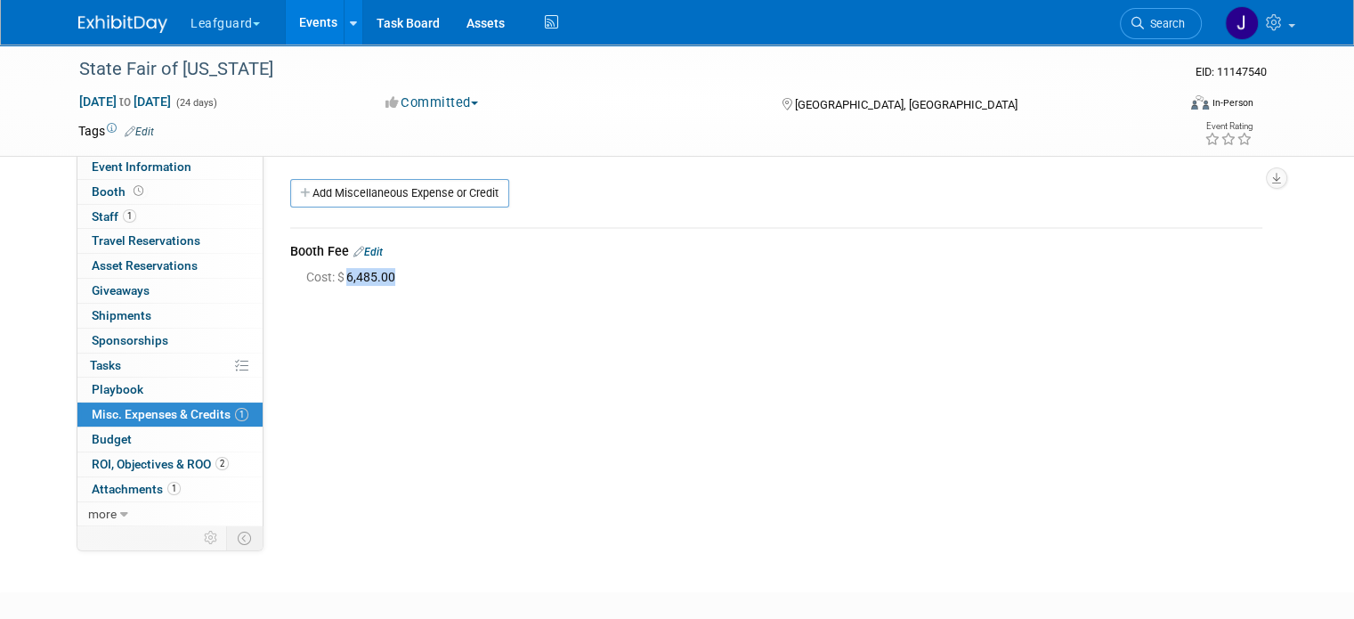
drag, startPoint x: 379, startPoint y: 278, endPoint x: 331, endPoint y: 273, distance: 48.3
click at [331, 273] on span "Cost: $ 6,485.00" at bounding box center [354, 277] width 96 height 14
click at [132, 28] on img at bounding box center [122, 24] width 89 height 18
